Goal: Task Accomplishment & Management: Complete application form

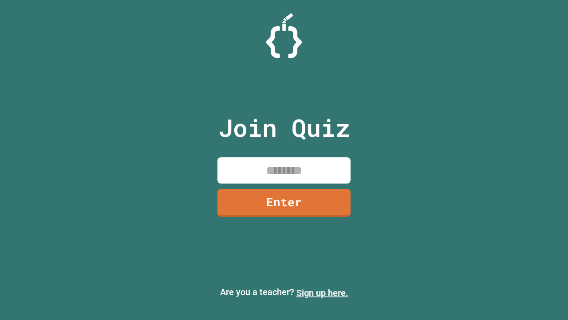
click at [322, 293] on link "Sign up here." at bounding box center [323, 292] width 52 height 11
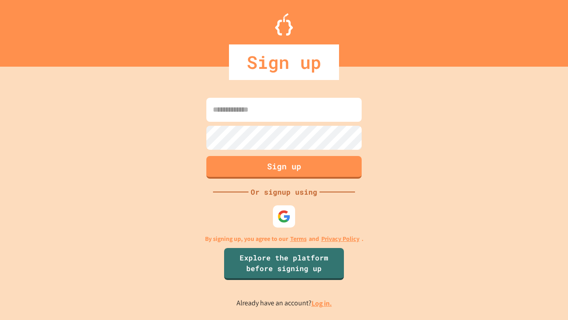
click at [322, 303] on link "Log in." at bounding box center [322, 302] width 20 height 9
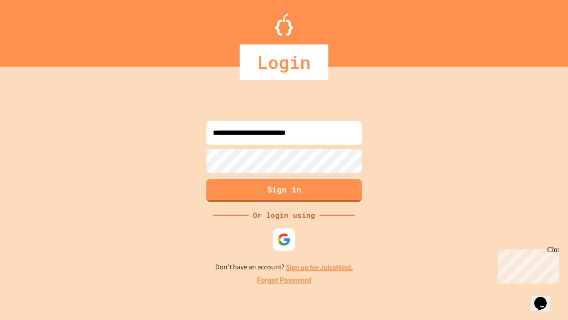
type input "**********"
